Goal: Information Seeking & Learning: Learn about a topic

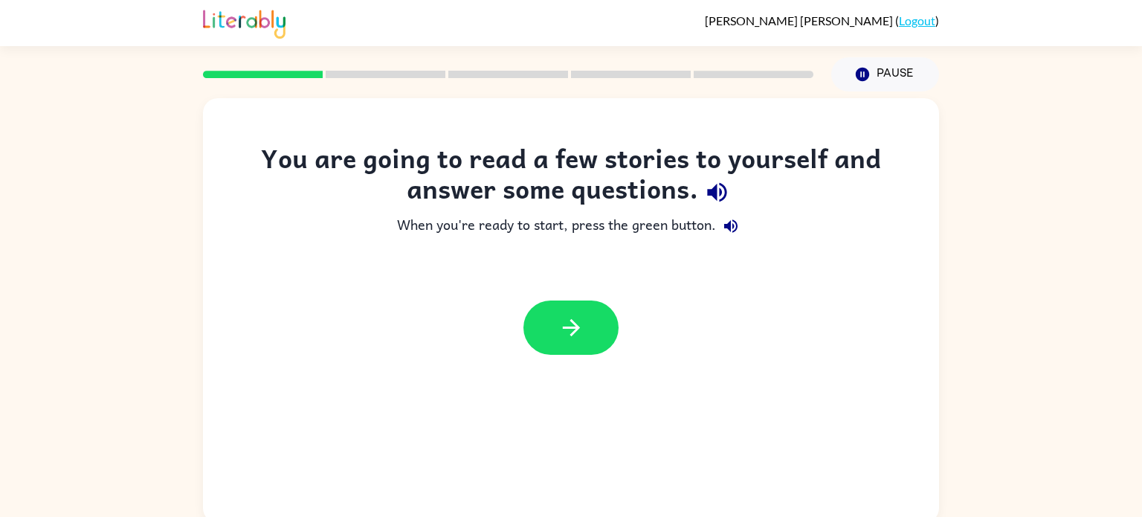
click at [611, 347] on div at bounding box center [571, 327] width 95 height 54
click at [591, 345] on button "button" at bounding box center [571, 327] width 95 height 54
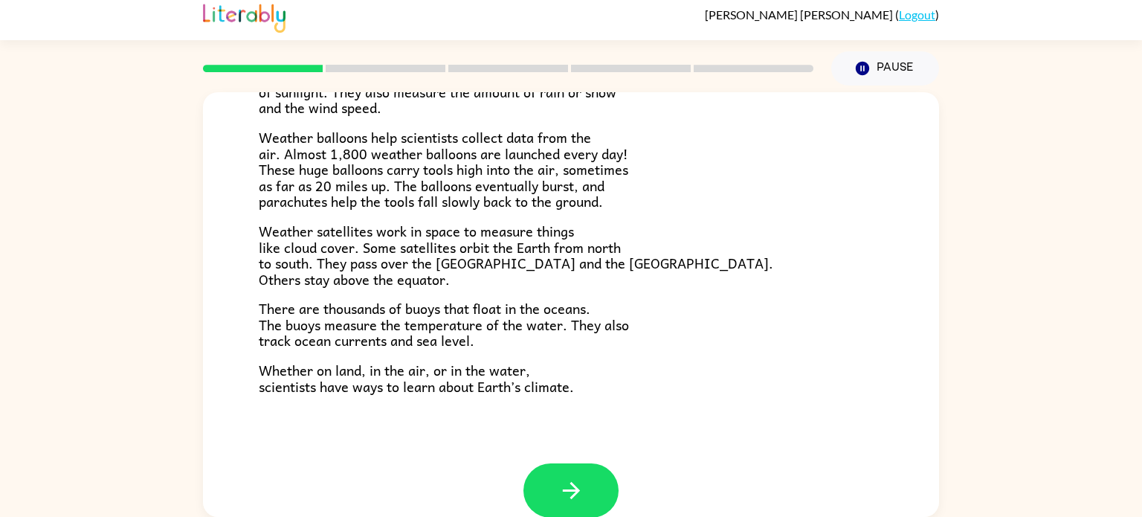
scroll to position [405, 0]
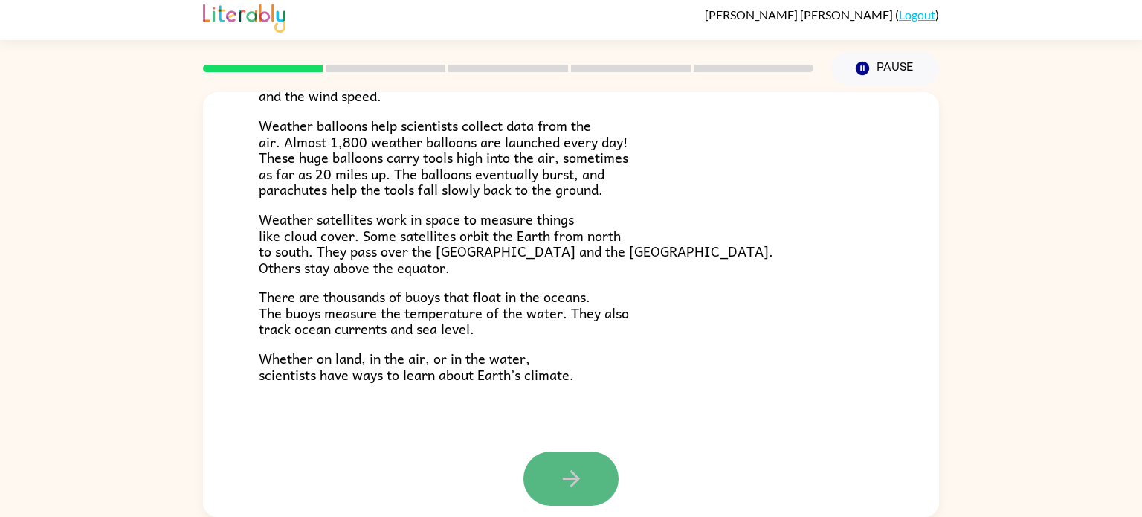
click at [547, 494] on button "button" at bounding box center [571, 478] width 95 height 54
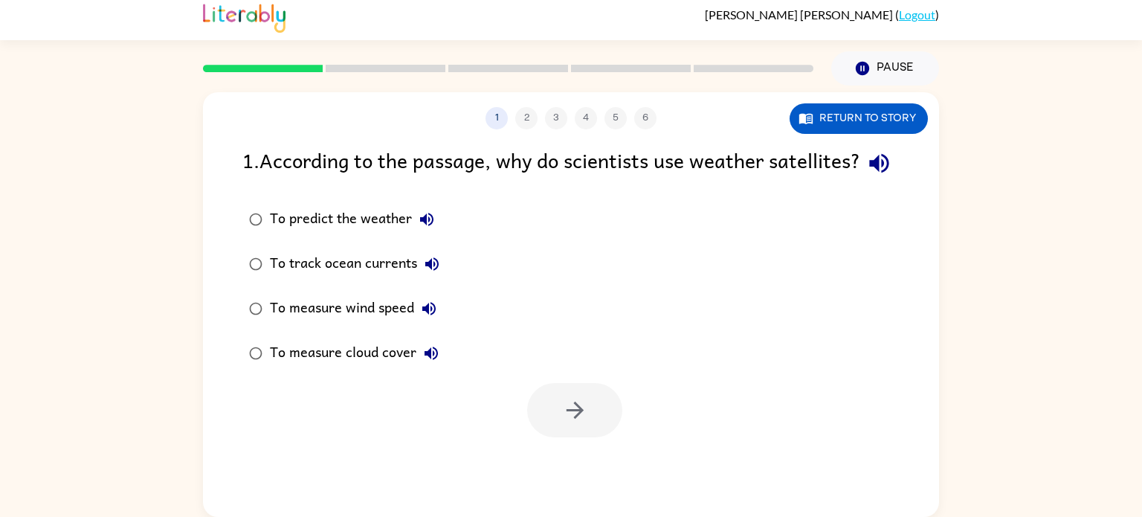
scroll to position [0, 0]
click at [582, 423] on icon "button" at bounding box center [575, 410] width 26 height 26
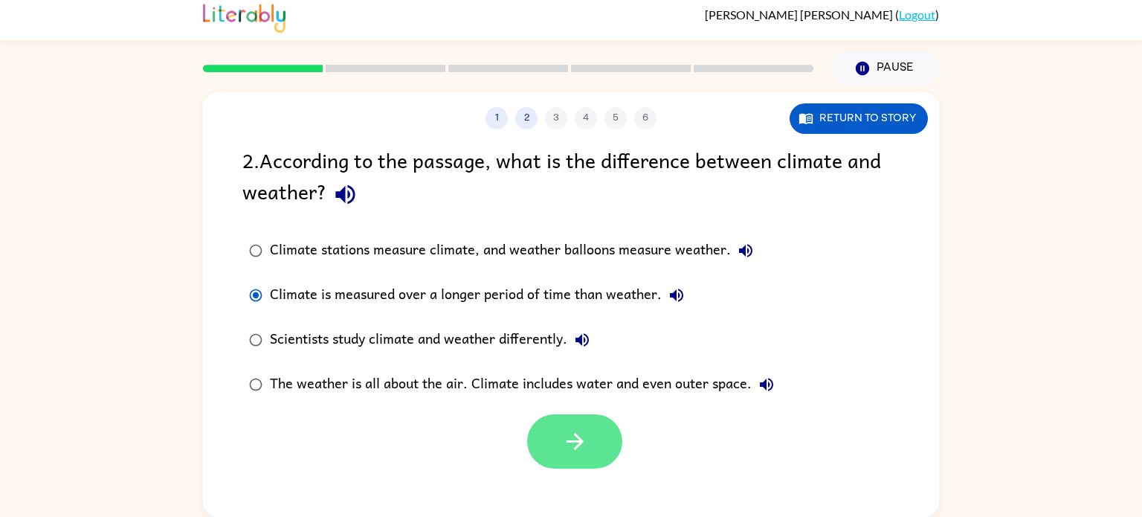
click at [553, 428] on button "button" at bounding box center [574, 441] width 95 height 54
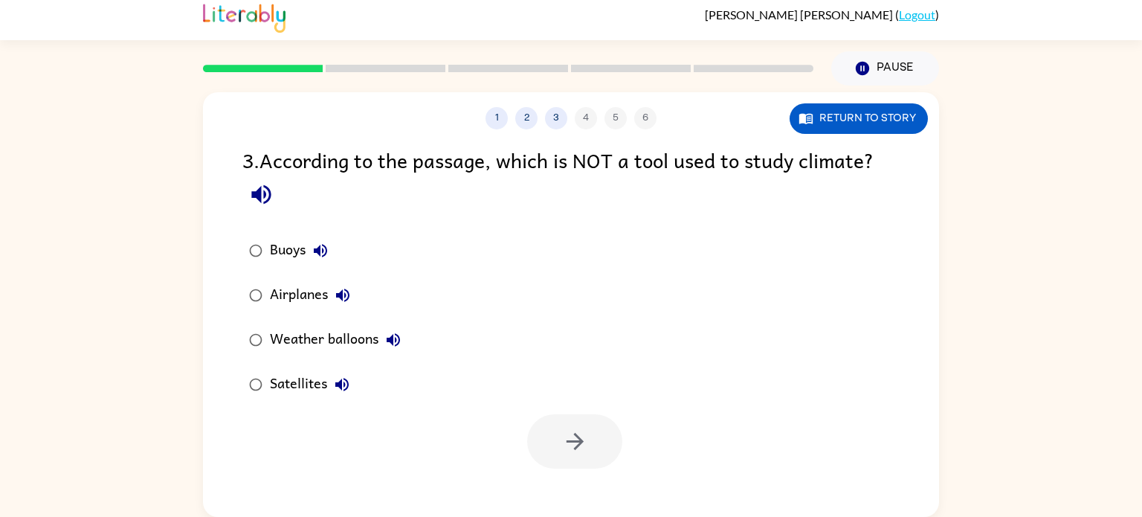
click at [280, 297] on div "Airplanes" at bounding box center [314, 295] width 88 height 30
click at [601, 453] on button "button" at bounding box center [574, 441] width 95 height 54
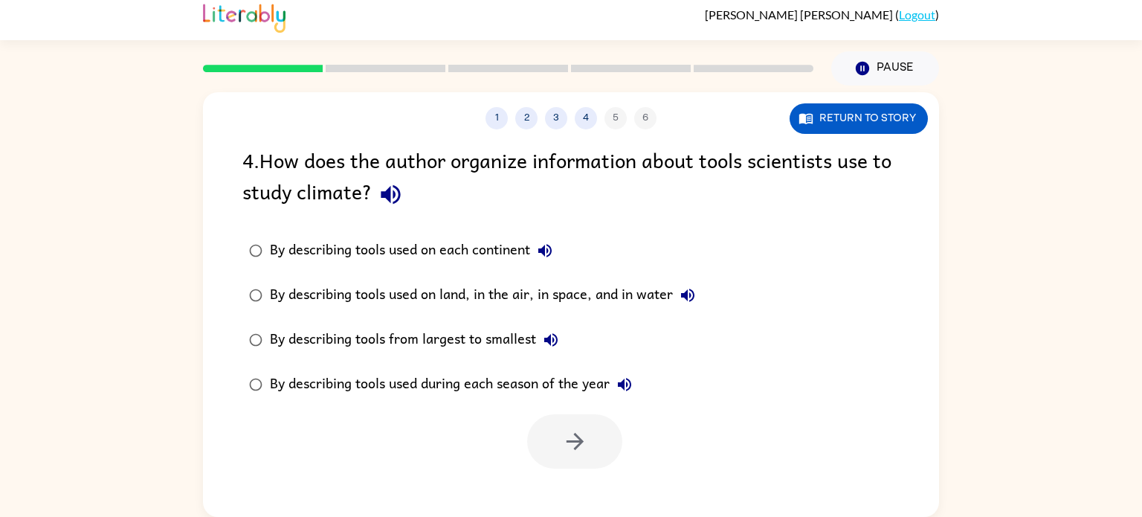
click at [356, 279] on label "By describing tools used on land, in the air, in space, and in water" at bounding box center [472, 295] width 476 height 45
click at [539, 457] on button "button" at bounding box center [574, 441] width 95 height 54
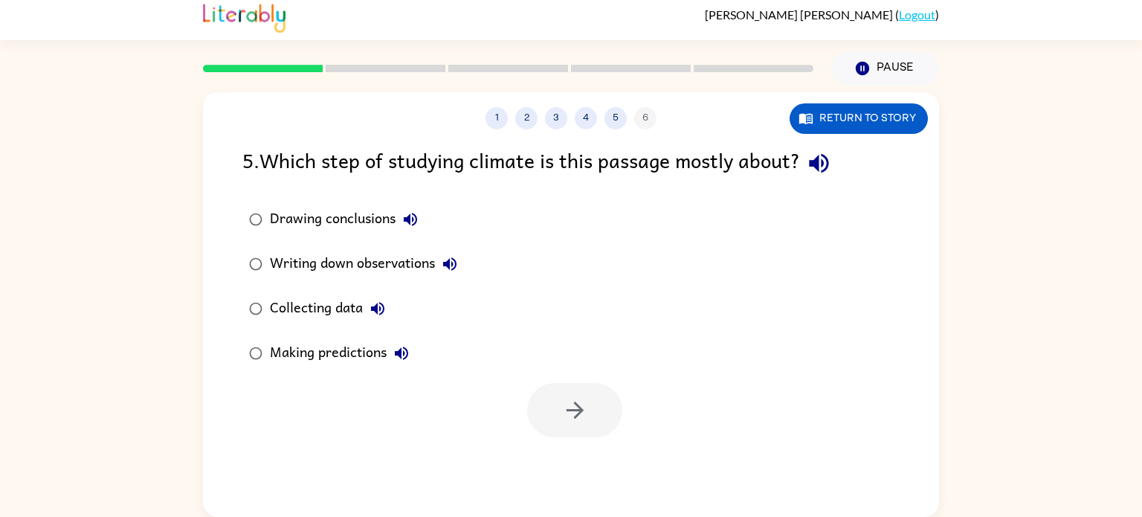
click at [297, 309] on div "Collecting data" at bounding box center [331, 309] width 123 height 30
click at [567, 430] on button "button" at bounding box center [574, 410] width 95 height 54
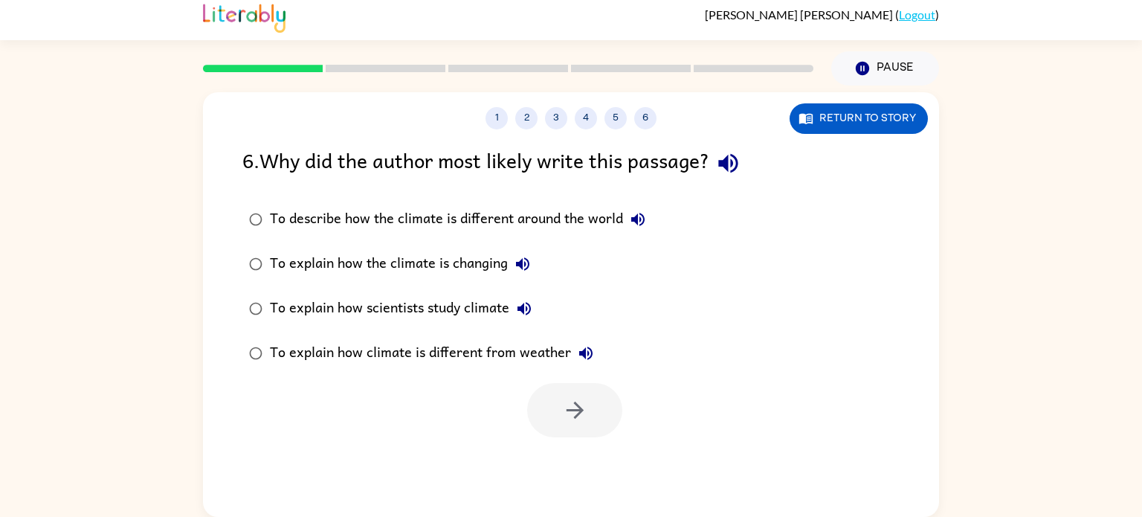
click at [449, 318] on div "To explain how scientists study climate" at bounding box center [404, 309] width 269 height 30
click at [521, 399] on div at bounding box center [571, 407] width 736 height 62
click at [537, 413] on button "button" at bounding box center [574, 410] width 95 height 54
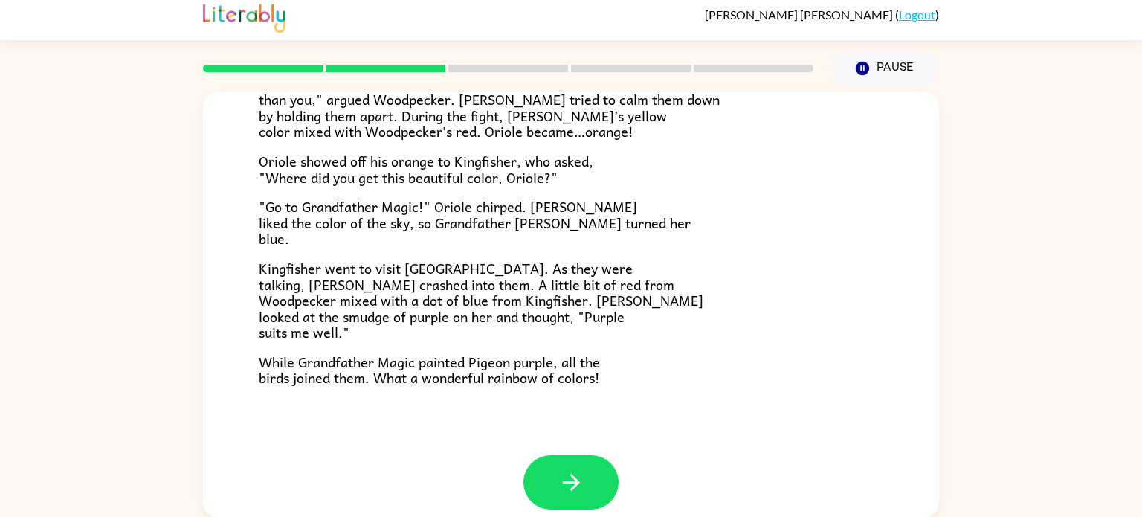
scroll to position [384, 0]
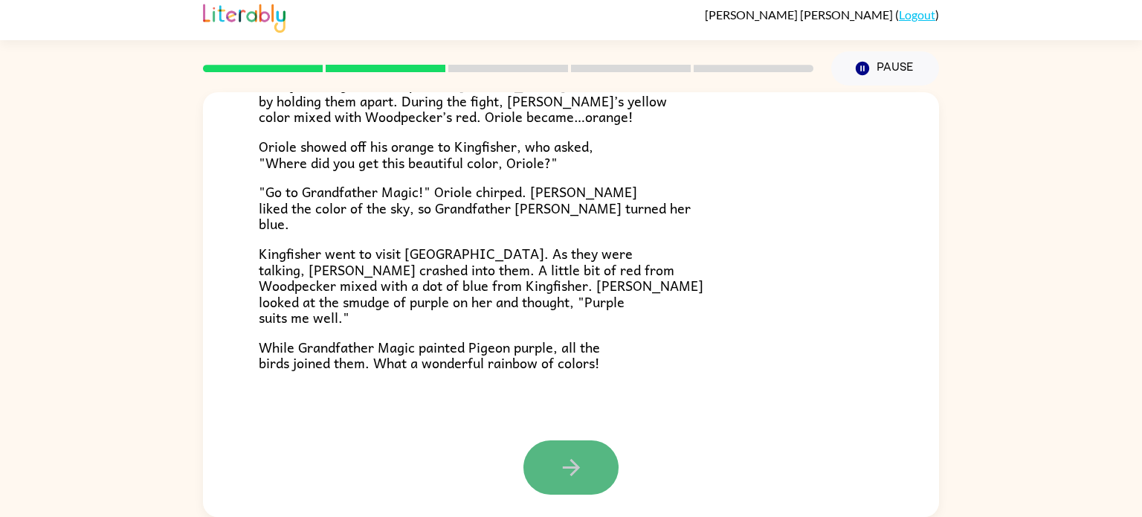
click at [559, 476] on icon "button" at bounding box center [572, 467] width 26 height 26
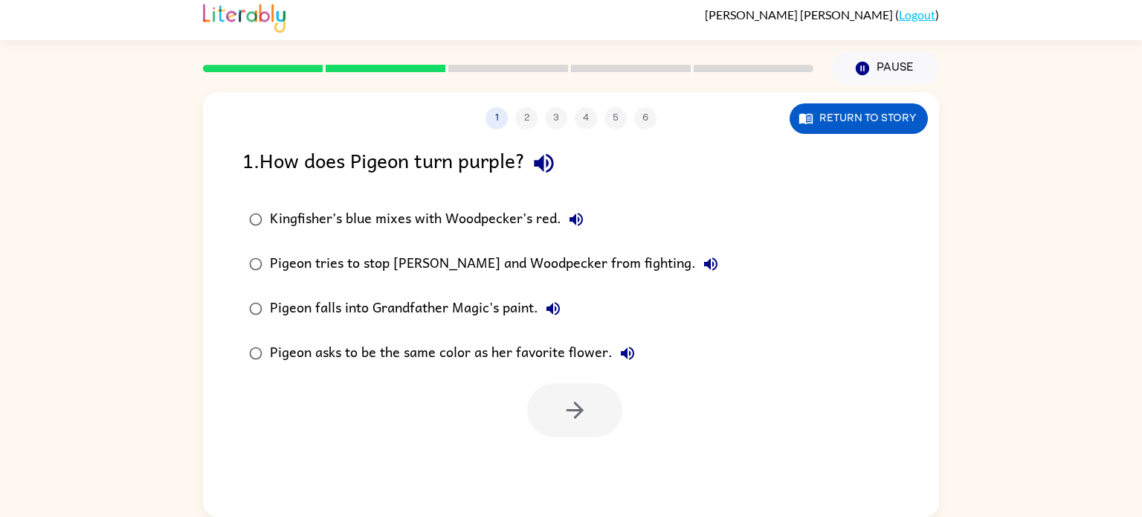
scroll to position [0, 0]
click at [869, 129] on button "Return to story" at bounding box center [859, 118] width 138 height 30
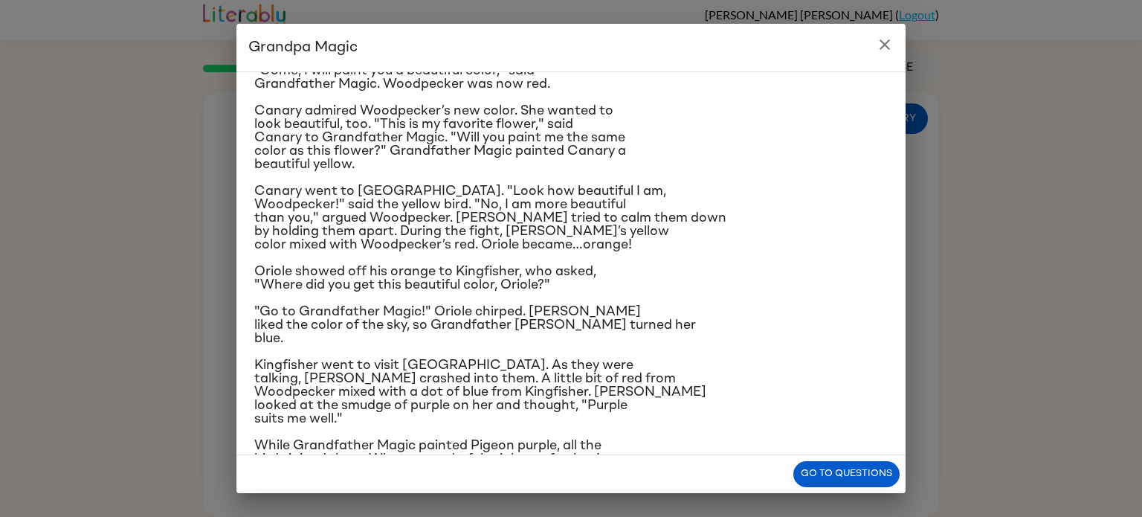
scroll to position [150, 0]
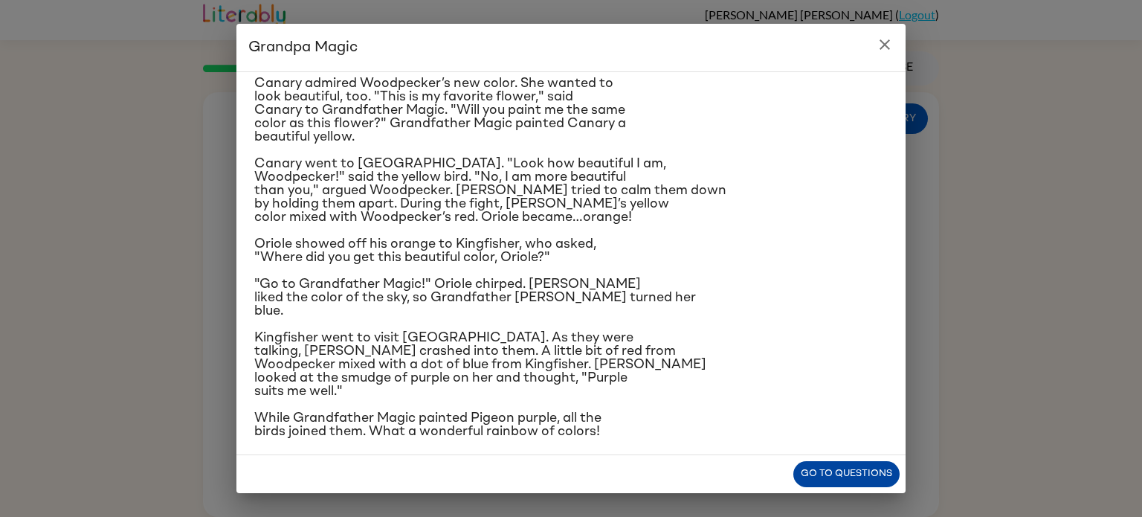
click at [815, 473] on button "Go to questions" at bounding box center [847, 474] width 106 height 26
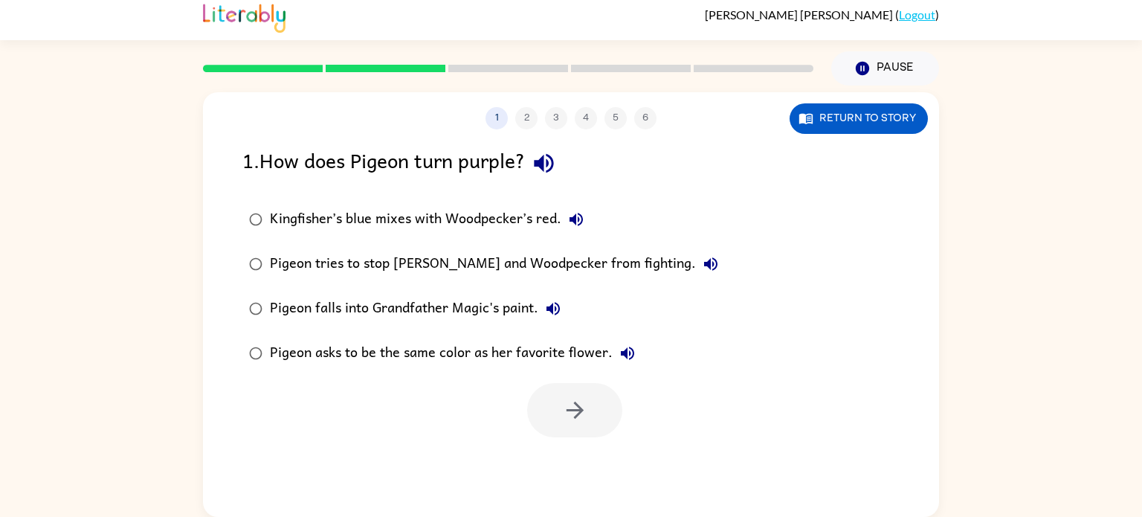
click at [308, 228] on div "Kingfisher’s blue mixes with Woodpecker’s red." at bounding box center [430, 220] width 321 height 30
click at [554, 422] on button "button" at bounding box center [574, 410] width 95 height 54
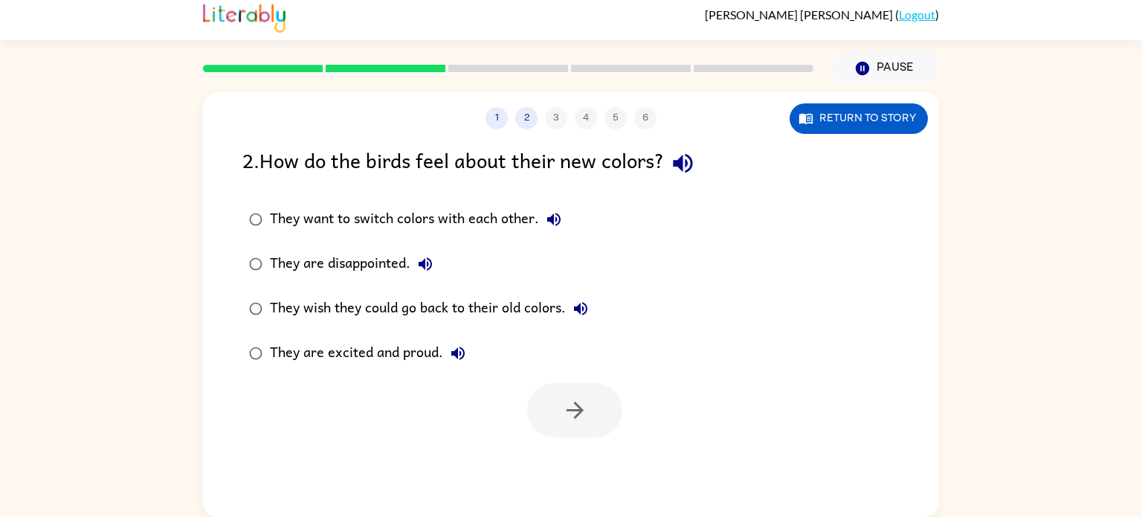
click at [406, 350] on div "They are excited and proud." at bounding box center [371, 353] width 203 height 30
click at [575, 408] on icon "button" at bounding box center [575, 410] width 26 height 26
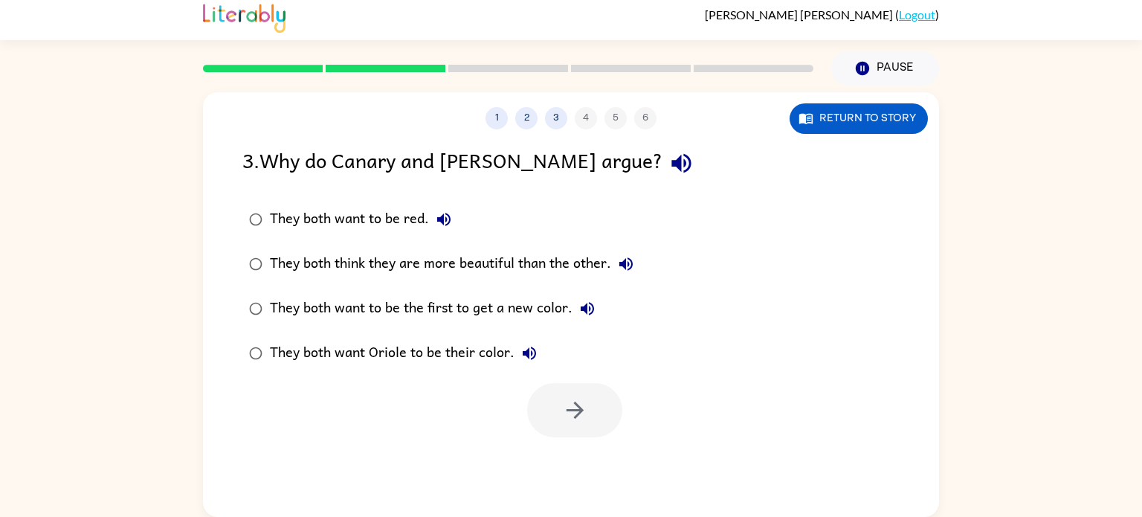
click at [353, 250] on div "They both think they are more beautiful than the other." at bounding box center [455, 264] width 371 height 30
click at [568, 397] on icon "button" at bounding box center [575, 410] width 26 height 26
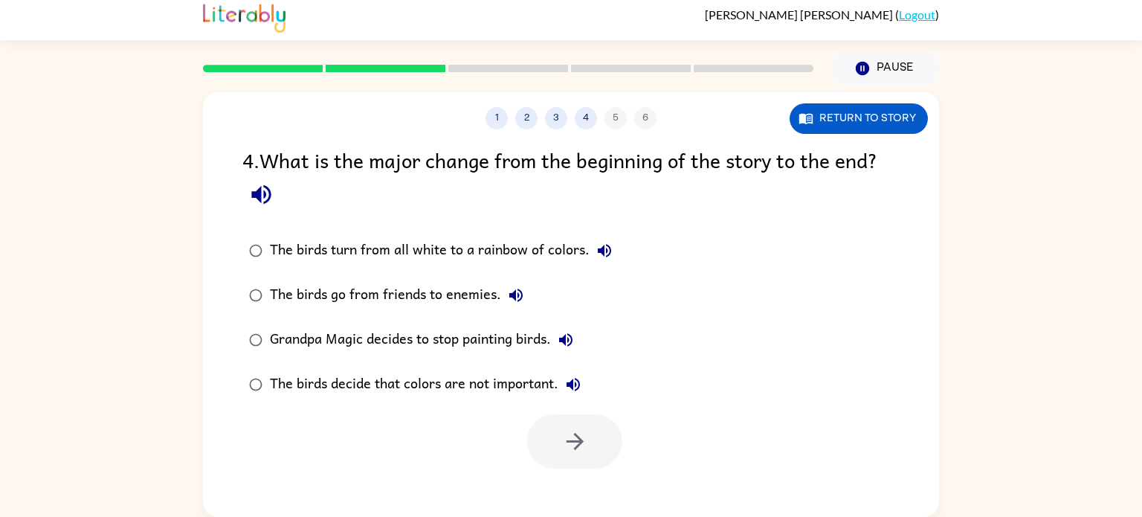
click at [521, 243] on div "The birds turn from all white to a rainbow of colors." at bounding box center [445, 251] width 350 height 30
click at [512, 295] on icon "button" at bounding box center [515, 295] width 13 height 13
click at [460, 292] on div "The birds go from friends to enemies." at bounding box center [400, 295] width 261 height 30
click at [459, 257] on div "The birds turn from all white to a rainbow of colors." at bounding box center [445, 251] width 350 height 30
click at [583, 442] on icon "button" at bounding box center [575, 441] width 26 height 26
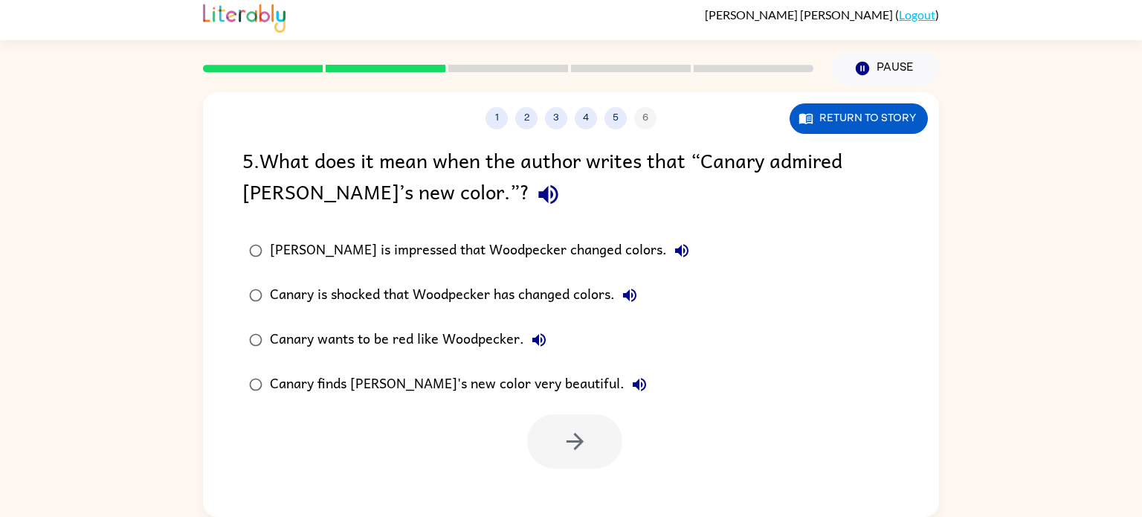
click at [292, 387] on div "Canary finds [PERSON_NAME]'s new color very beautiful." at bounding box center [462, 385] width 385 height 30
click at [576, 429] on icon "button" at bounding box center [575, 441] width 26 height 26
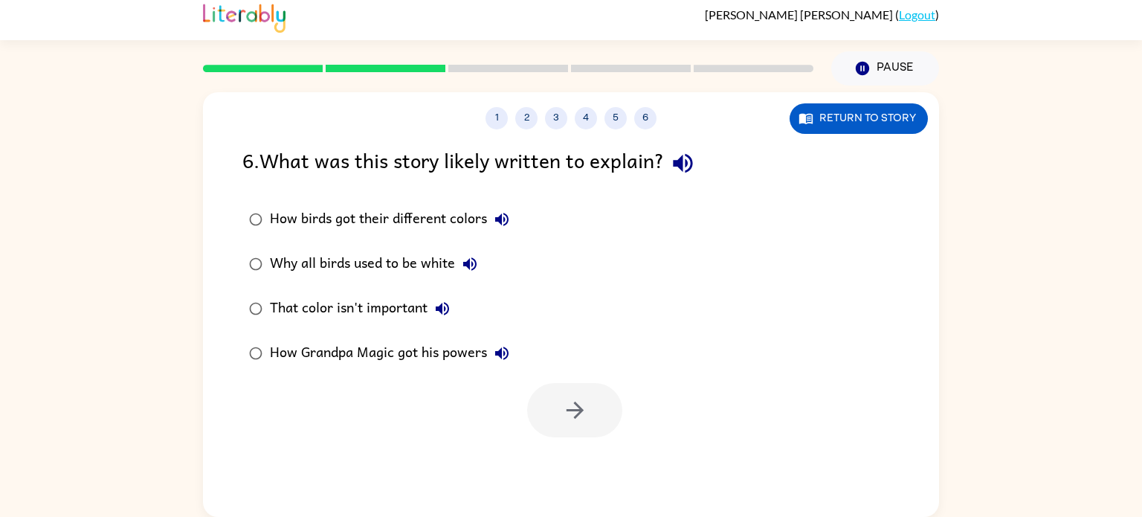
click at [320, 225] on div "How birds got their different colors" at bounding box center [393, 220] width 247 height 30
click at [404, 256] on div "Why all birds used to be white" at bounding box center [377, 264] width 215 height 30
click at [401, 319] on div "That color isn't important" at bounding box center [363, 309] width 187 height 30
click at [606, 421] on button "button" at bounding box center [574, 410] width 95 height 54
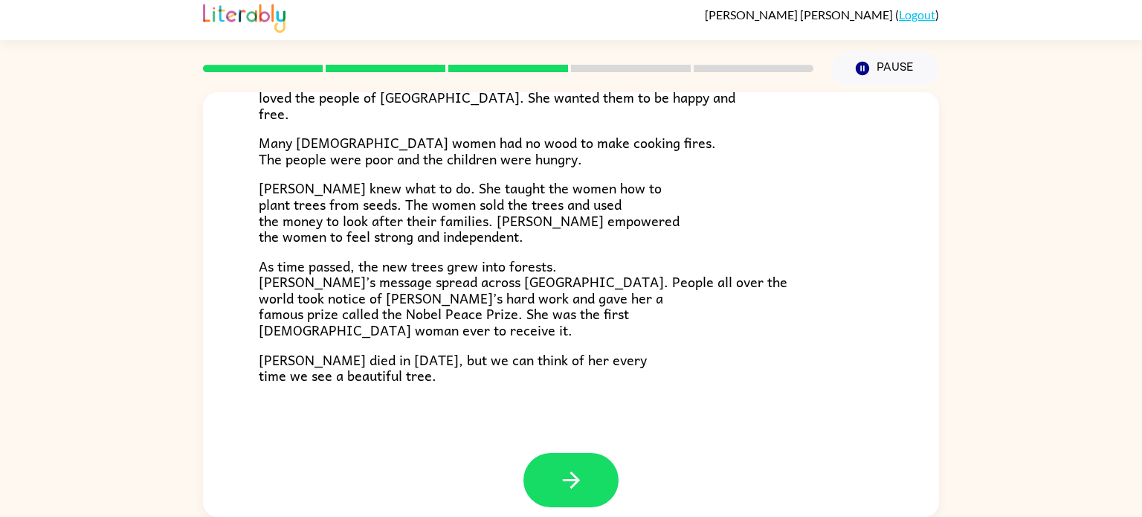
scroll to position [418, 0]
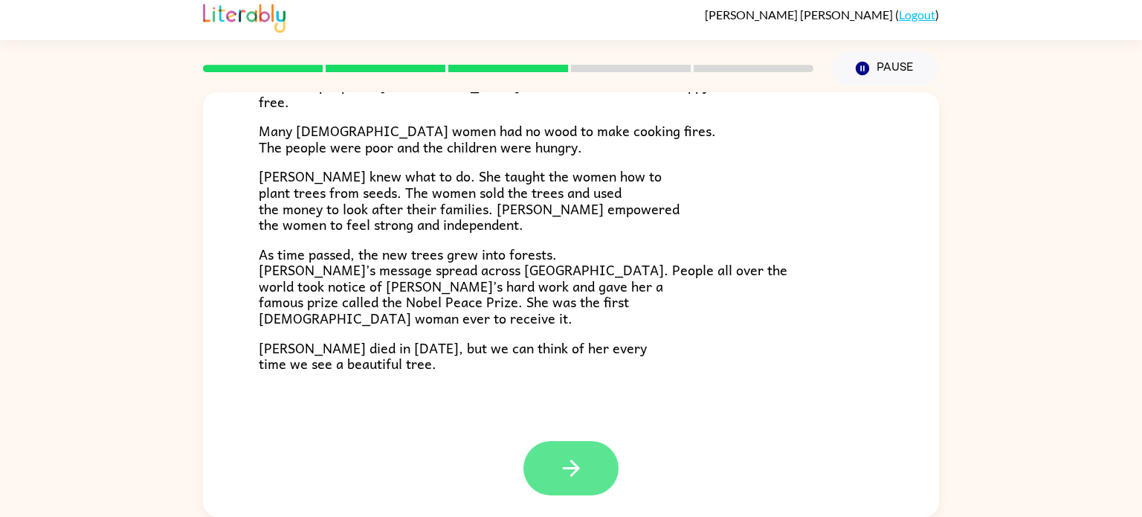
click at [571, 474] on icon "button" at bounding box center [570, 468] width 17 height 17
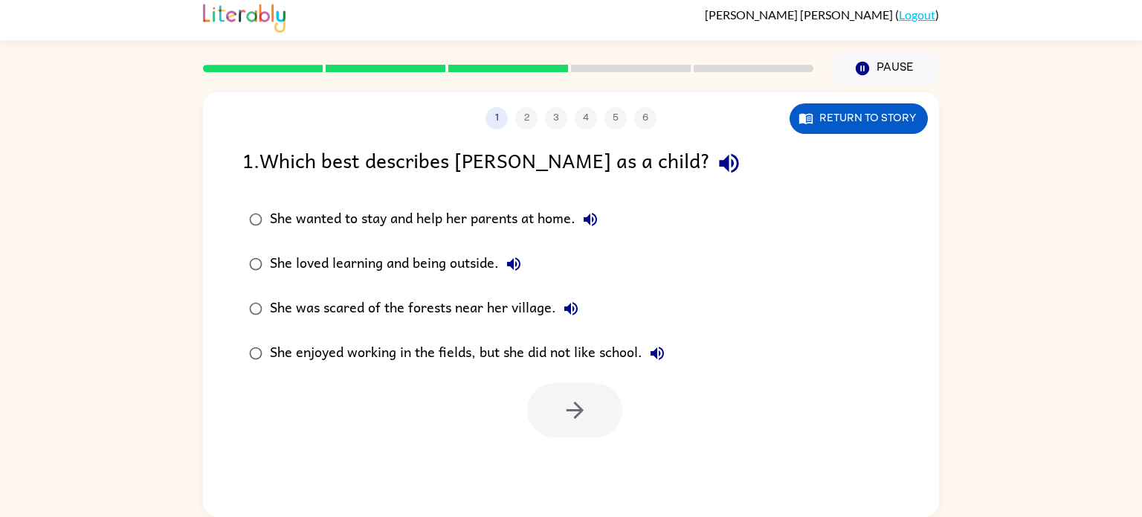
scroll to position [0, 0]
click at [370, 255] on div "She loved learning and being outside." at bounding box center [399, 264] width 259 height 30
click at [546, 422] on button "button" at bounding box center [574, 410] width 95 height 54
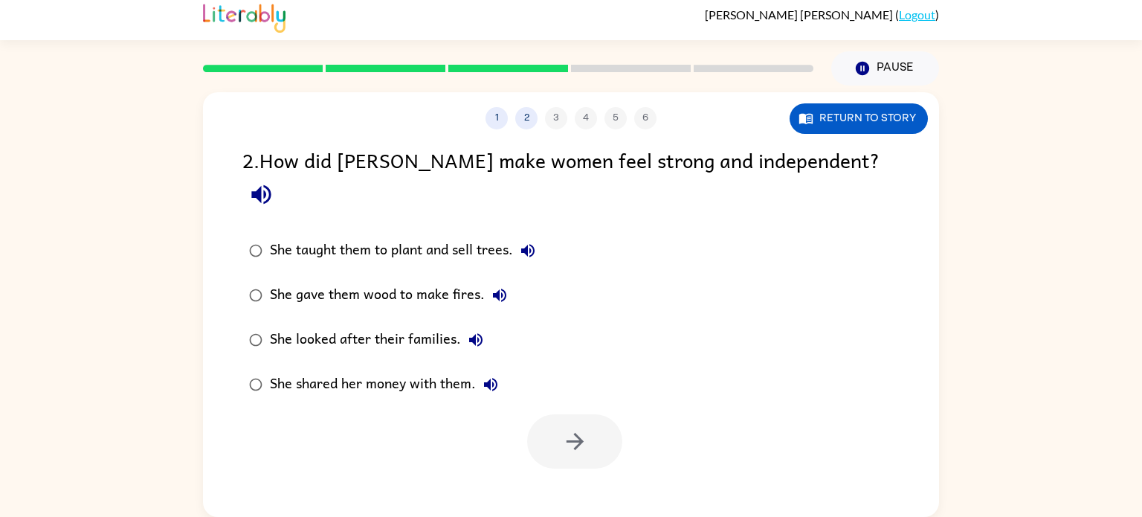
click at [482, 236] on div "She taught them to plant and sell trees." at bounding box center [406, 251] width 273 height 30
click at [576, 438] on div "1 2 3 4 5 6 Return to story 2 . How did [PERSON_NAME] make women feel strong an…" at bounding box center [571, 304] width 736 height 425
click at [577, 433] on icon "button" at bounding box center [574, 441] width 17 height 17
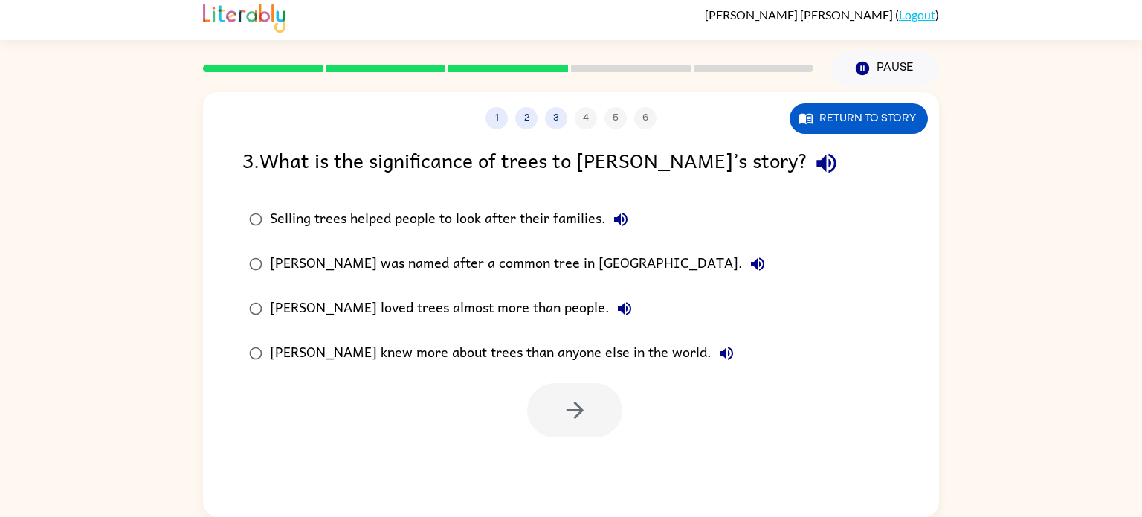
click at [383, 219] on div "Selling trees helped people to look after their families." at bounding box center [453, 220] width 366 height 30
click at [569, 402] on icon "button" at bounding box center [575, 410] width 26 height 26
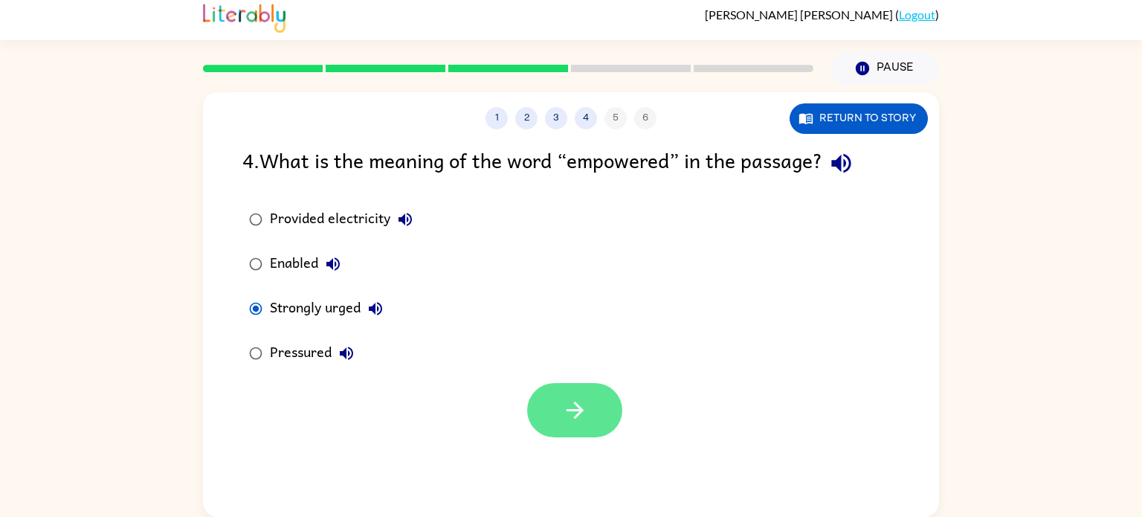
click at [560, 409] on button "button" at bounding box center [574, 410] width 95 height 54
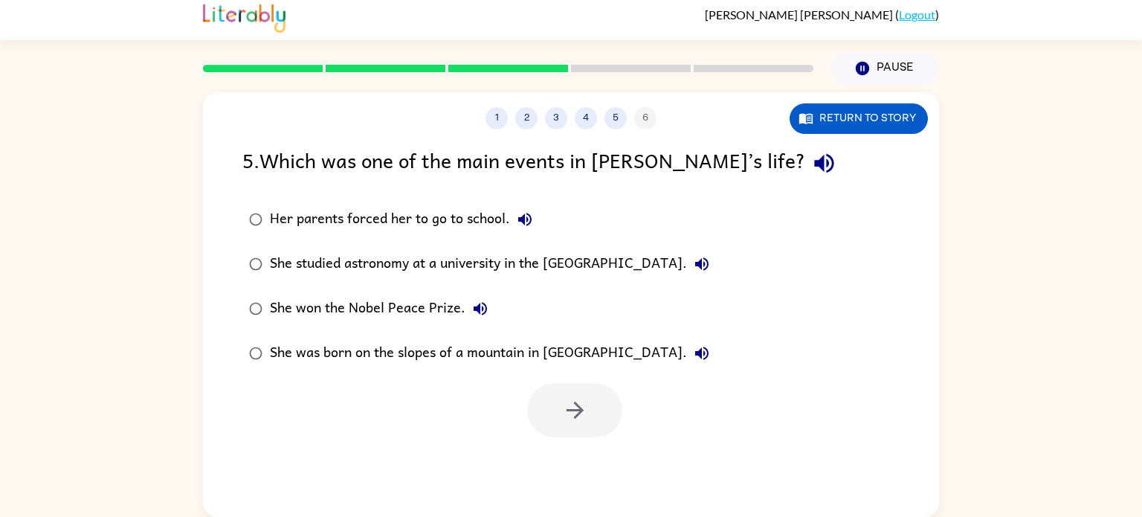
click at [311, 298] on div "She won the Nobel Peace Prize." at bounding box center [382, 309] width 225 height 30
click at [542, 392] on button "button" at bounding box center [574, 410] width 95 height 54
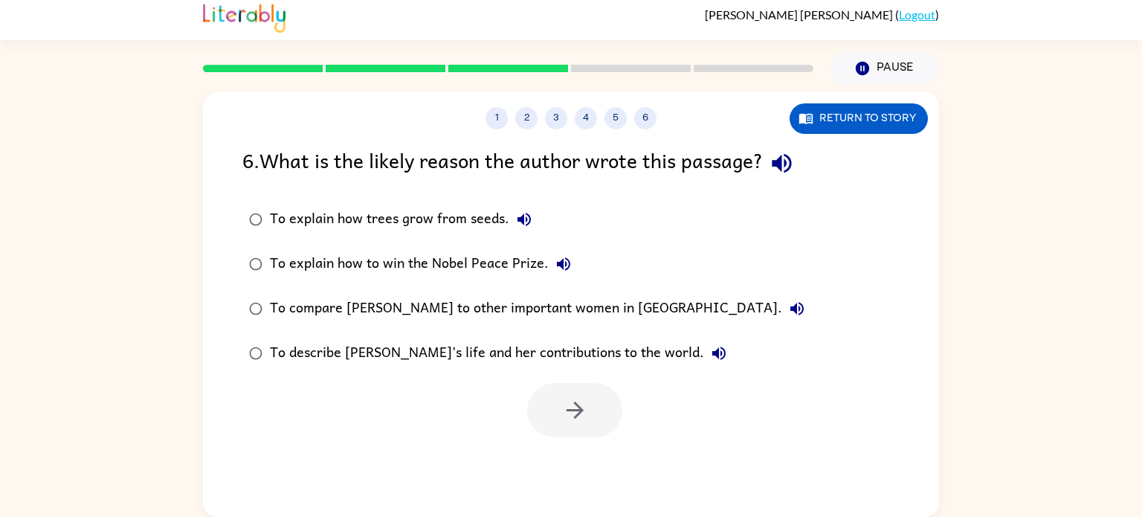
click at [569, 417] on div at bounding box center [574, 410] width 95 height 54
click at [356, 306] on div "To compare [PERSON_NAME] to other important women in [GEOGRAPHIC_DATA]." at bounding box center [541, 309] width 542 height 30
click at [585, 401] on icon "button" at bounding box center [575, 410] width 26 height 26
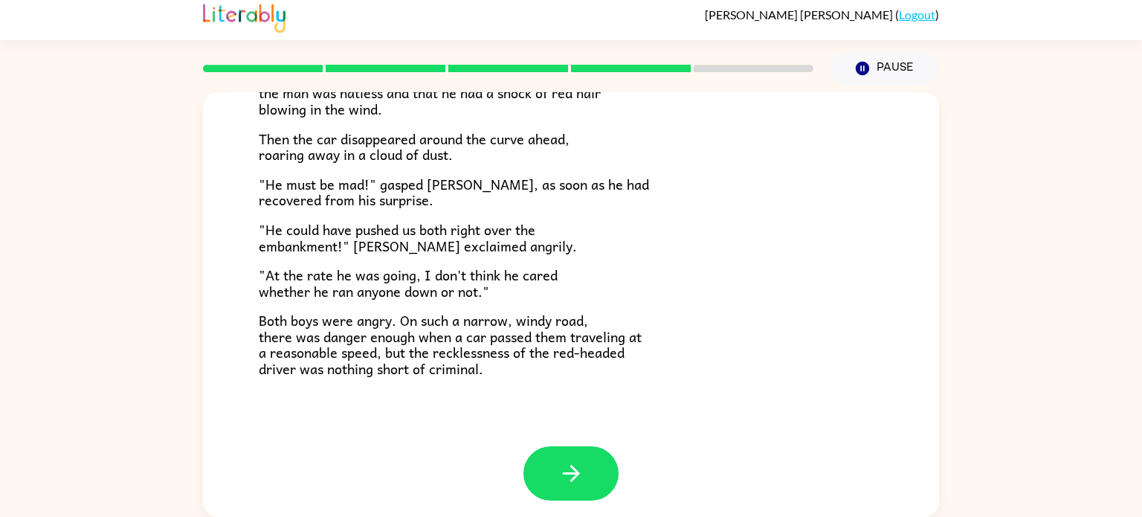
scroll to position [413, 0]
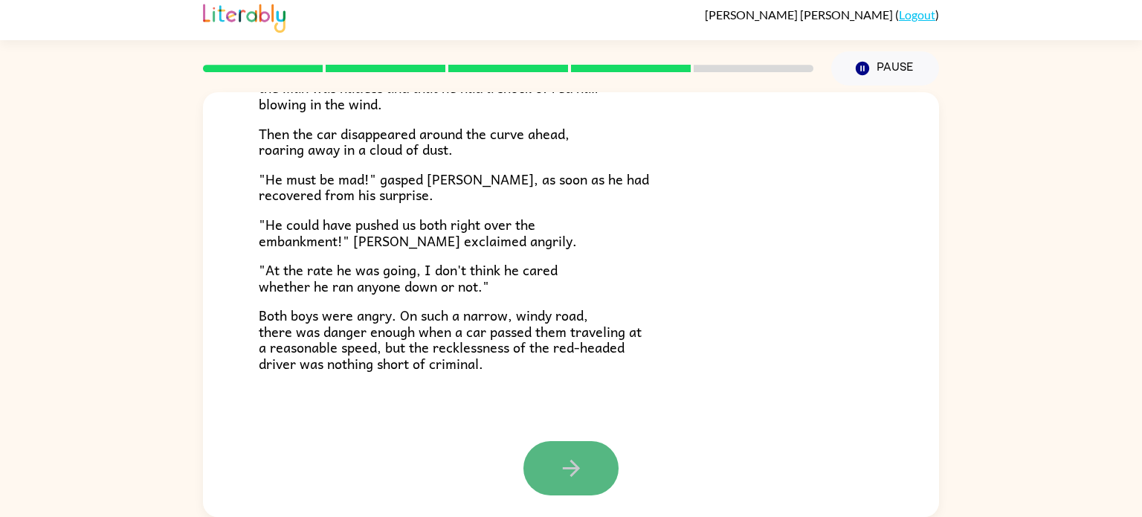
click at [568, 475] on icon "button" at bounding box center [572, 468] width 26 height 26
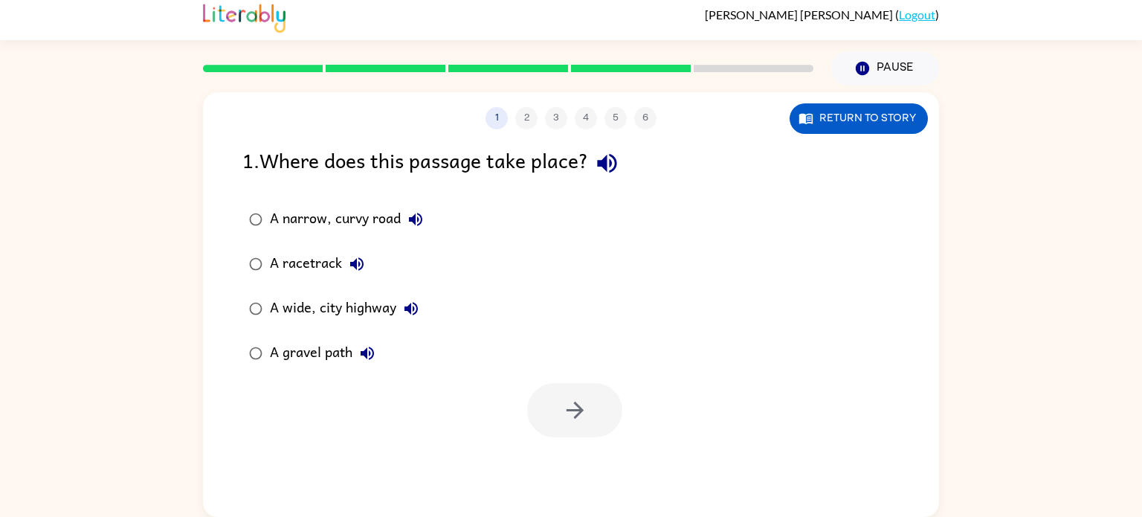
scroll to position [0, 0]
click at [277, 219] on div "A narrow, curvy road" at bounding box center [350, 220] width 161 height 30
click at [558, 414] on button "button" at bounding box center [574, 410] width 95 height 54
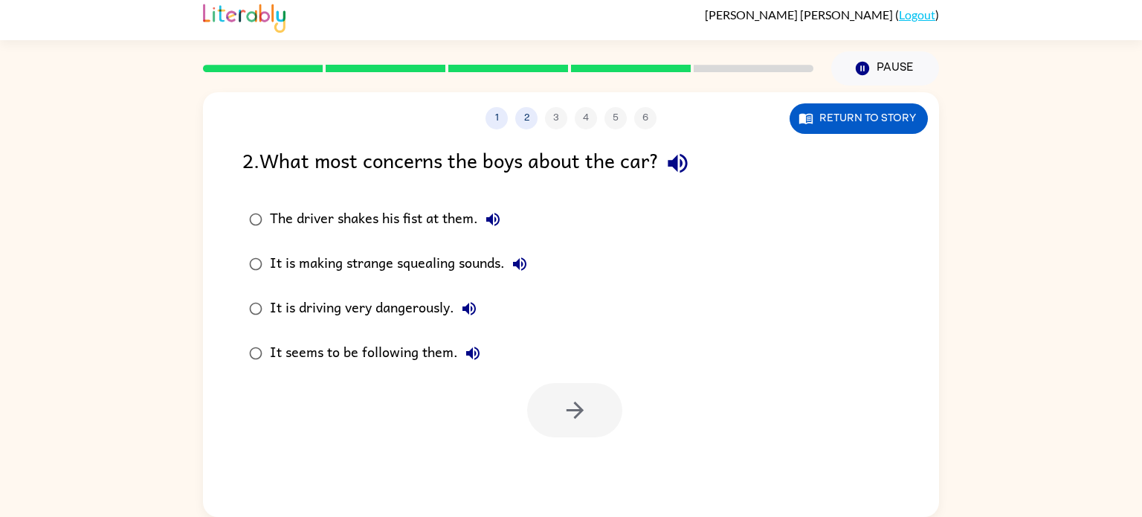
click at [330, 300] on div "It is driving very dangerously." at bounding box center [377, 309] width 214 height 30
click at [638, 411] on div at bounding box center [571, 407] width 736 height 62
click at [605, 403] on button "button" at bounding box center [574, 410] width 95 height 54
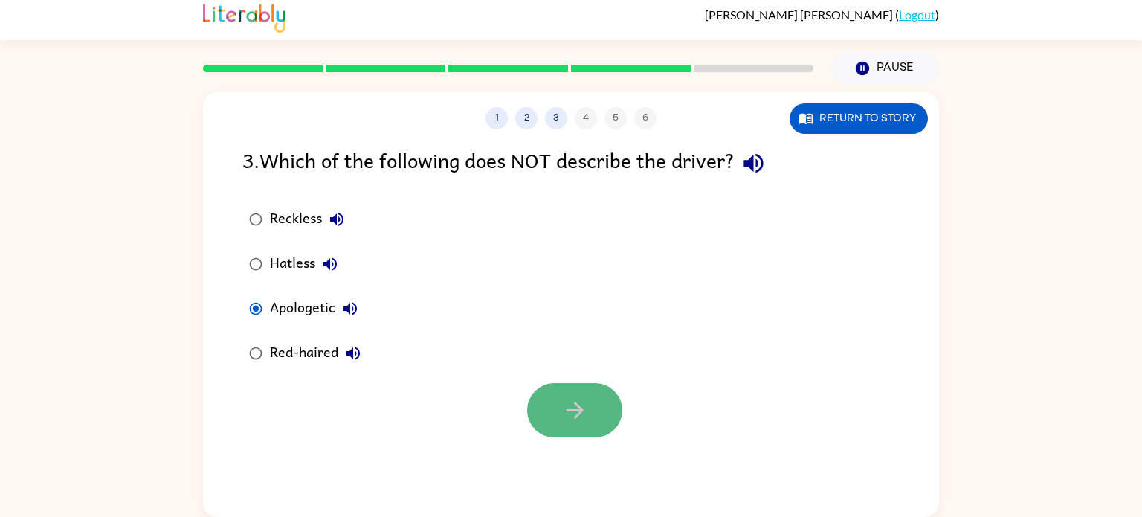
click at [572, 403] on icon "button" at bounding box center [575, 410] width 26 height 26
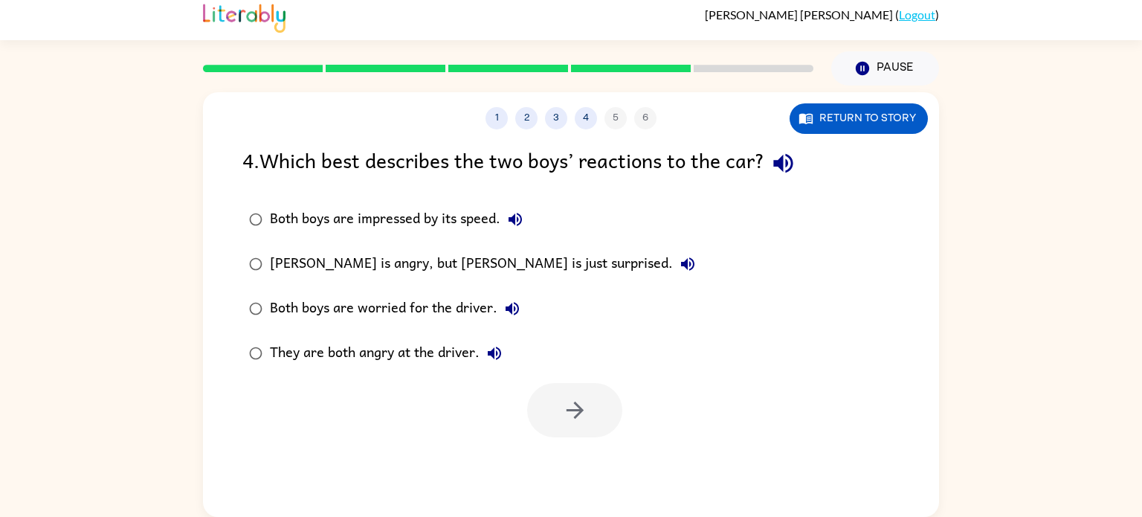
click at [332, 356] on div "They are both angry at the driver." at bounding box center [389, 353] width 239 height 30
click at [596, 411] on button "button" at bounding box center [574, 410] width 95 height 54
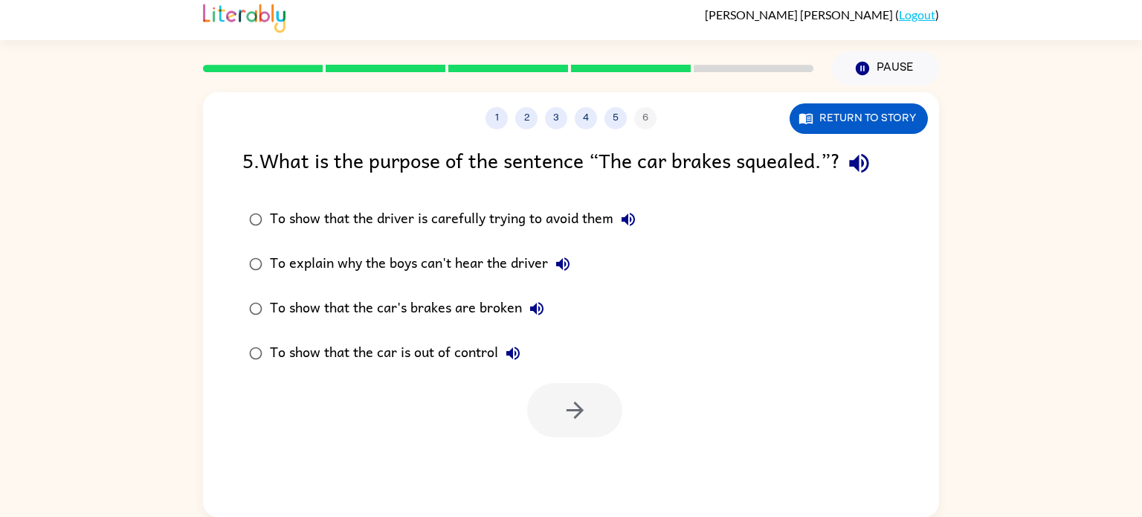
click at [387, 365] on div "To show that the car is out of control" at bounding box center [399, 353] width 258 height 30
click at [550, 409] on button "button" at bounding box center [574, 410] width 95 height 54
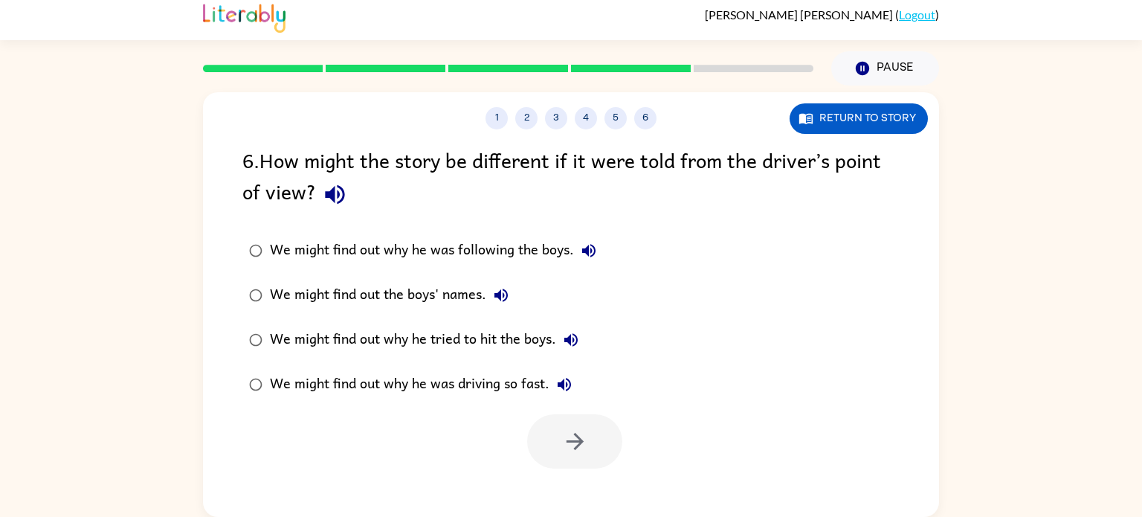
click at [500, 376] on div "We might find out why he was driving so fast." at bounding box center [424, 385] width 309 height 30
click at [547, 441] on button "button" at bounding box center [574, 441] width 95 height 54
